Goal: Information Seeking & Learning: Find specific fact

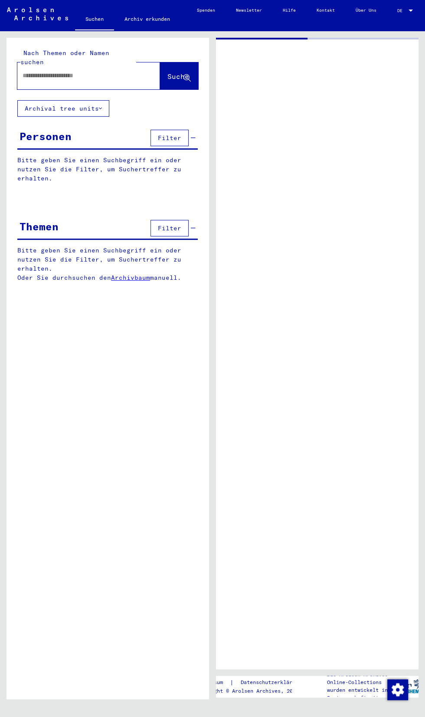
type input "*******"
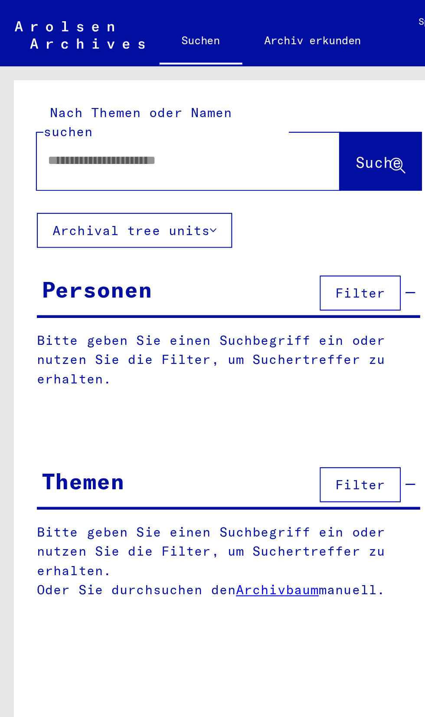
click at [111, 71] on input "text" at bounding box center [79, 75] width 112 height 9
type input "*****"
click at [164, 63] on button "Suche" at bounding box center [179, 76] width 38 height 27
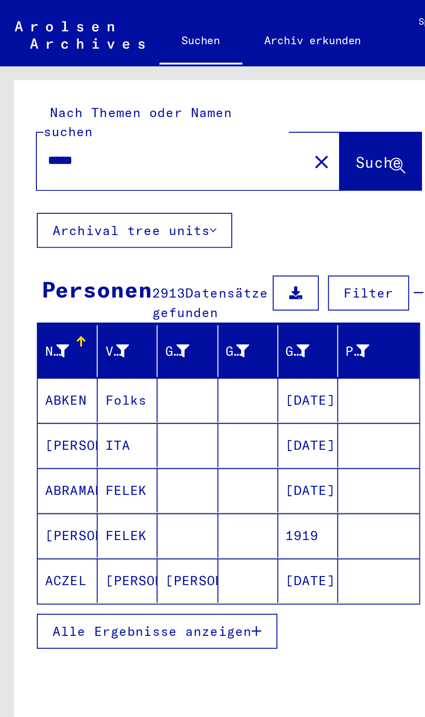
scroll to position [40, 0]
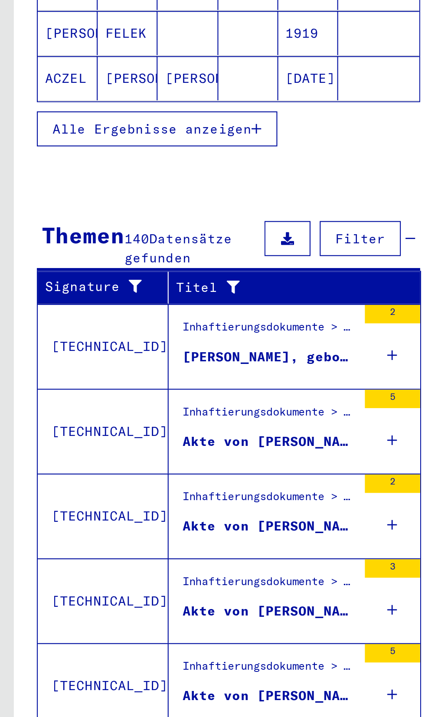
click at [183, 509] on icon at bounding box center [185, 524] width 5 height 30
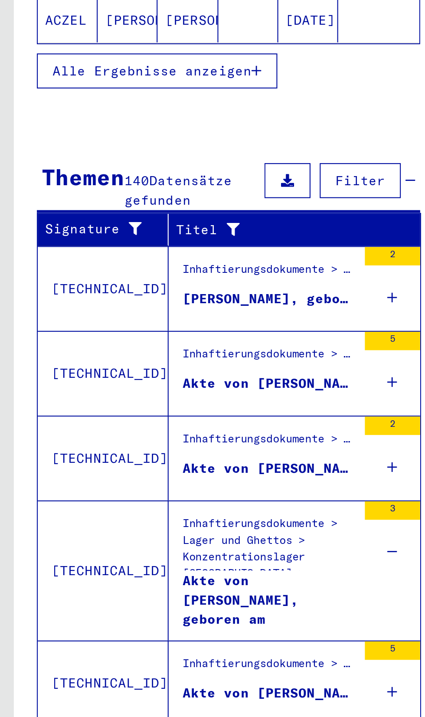
scroll to position [40, 1]
click at [183, 469] on icon at bounding box center [185, 484] width 5 height 30
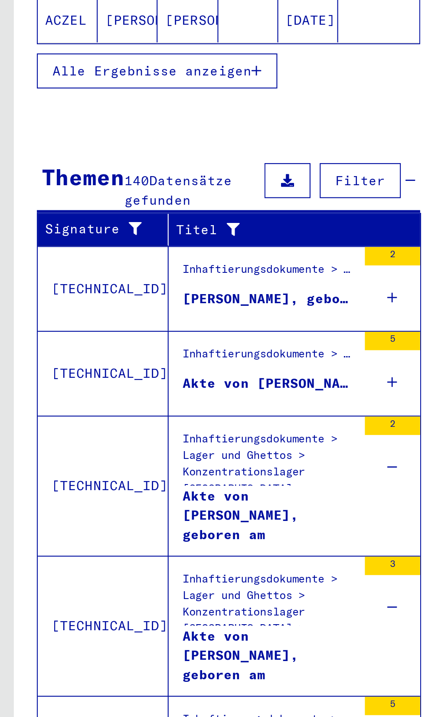
click at [145, 493] on div "Akte von [PERSON_NAME], geboren am [DEMOGRAPHIC_DATA]" at bounding box center [127, 506] width 82 height 26
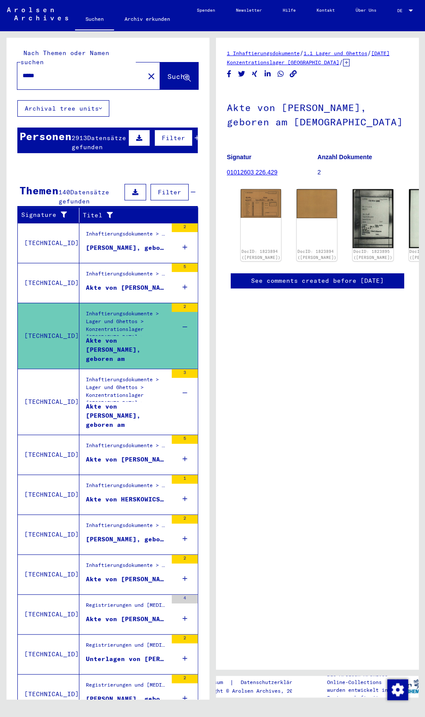
click at [353, 189] on img at bounding box center [373, 218] width 40 height 59
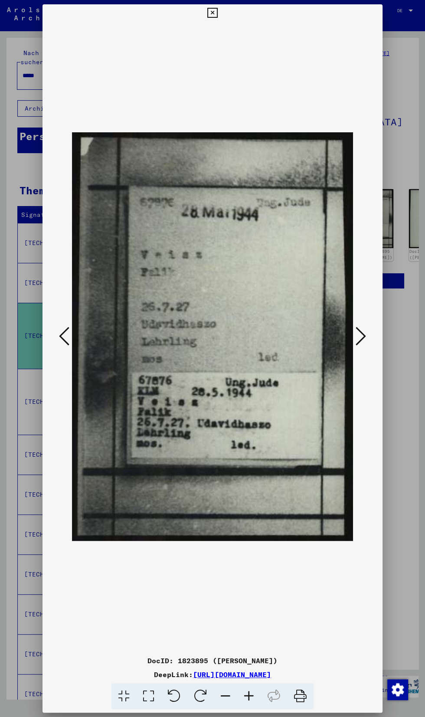
click at [220, 20] on button at bounding box center [212, 12] width 15 height 17
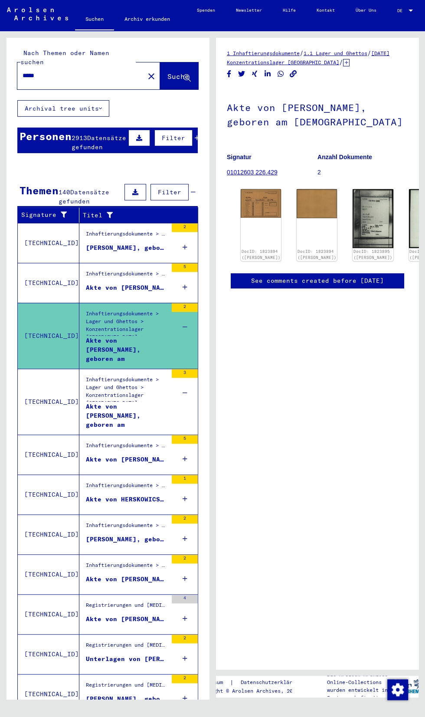
click at [248, 249] on link "DocID: 1823894 ([PERSON_NAME])" at bounding box center [261, 254] width 39 height 11
